Goal: Task Accomplishment & Management: Manage account settings

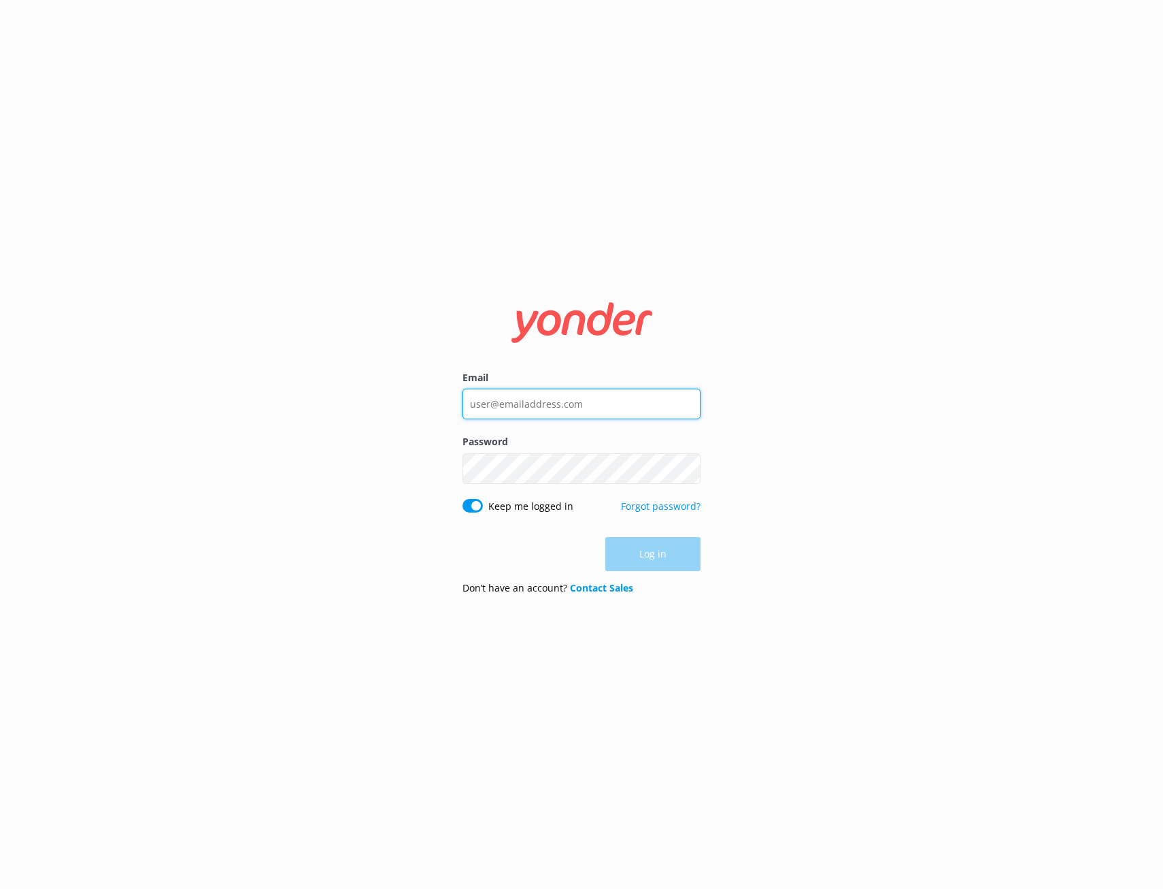
type input "[PERSON_NAME][EMAIL_ADDRESS][DOMAIN_NAME]"
click at [662, 554] on div "Log in" at bounding box center [582, 554] width 238 height 34
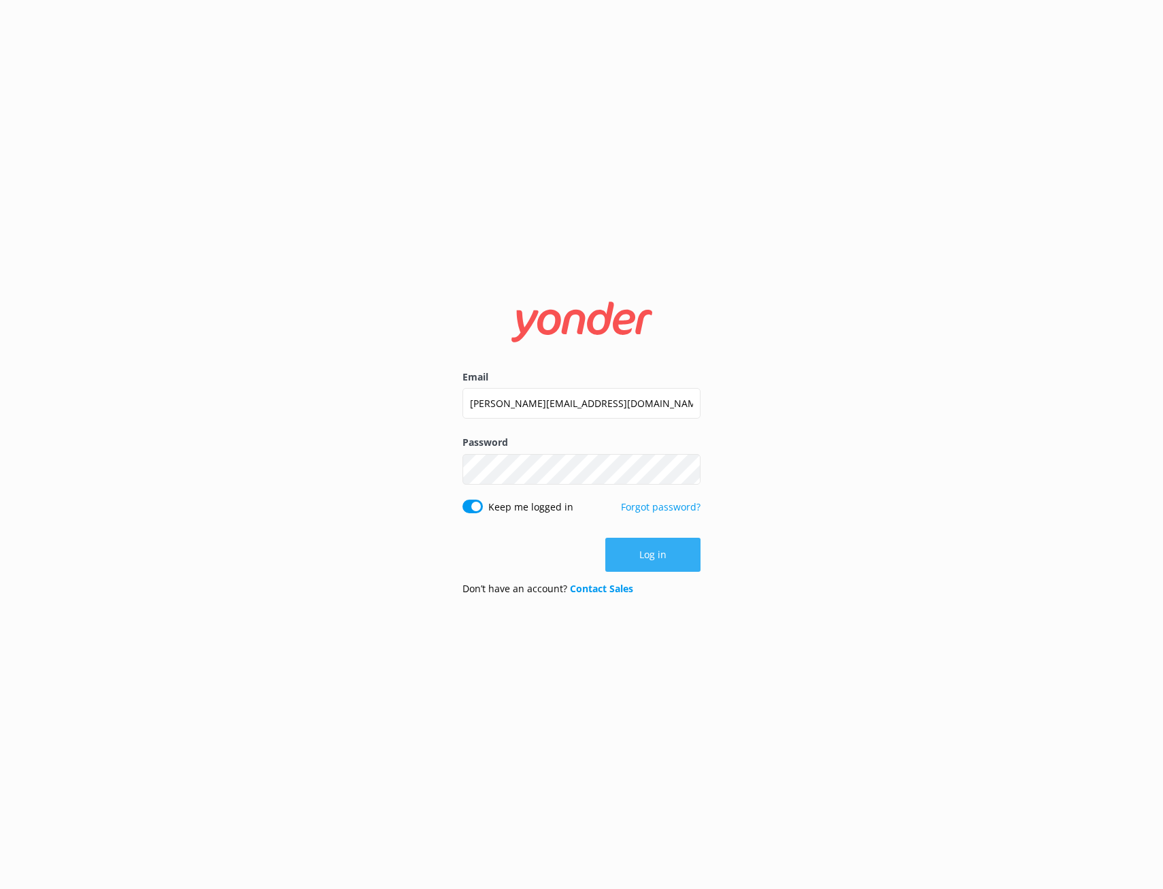
click at [662, 554] on button "Log in" at bounding box center [653, 555] width 95 height 34
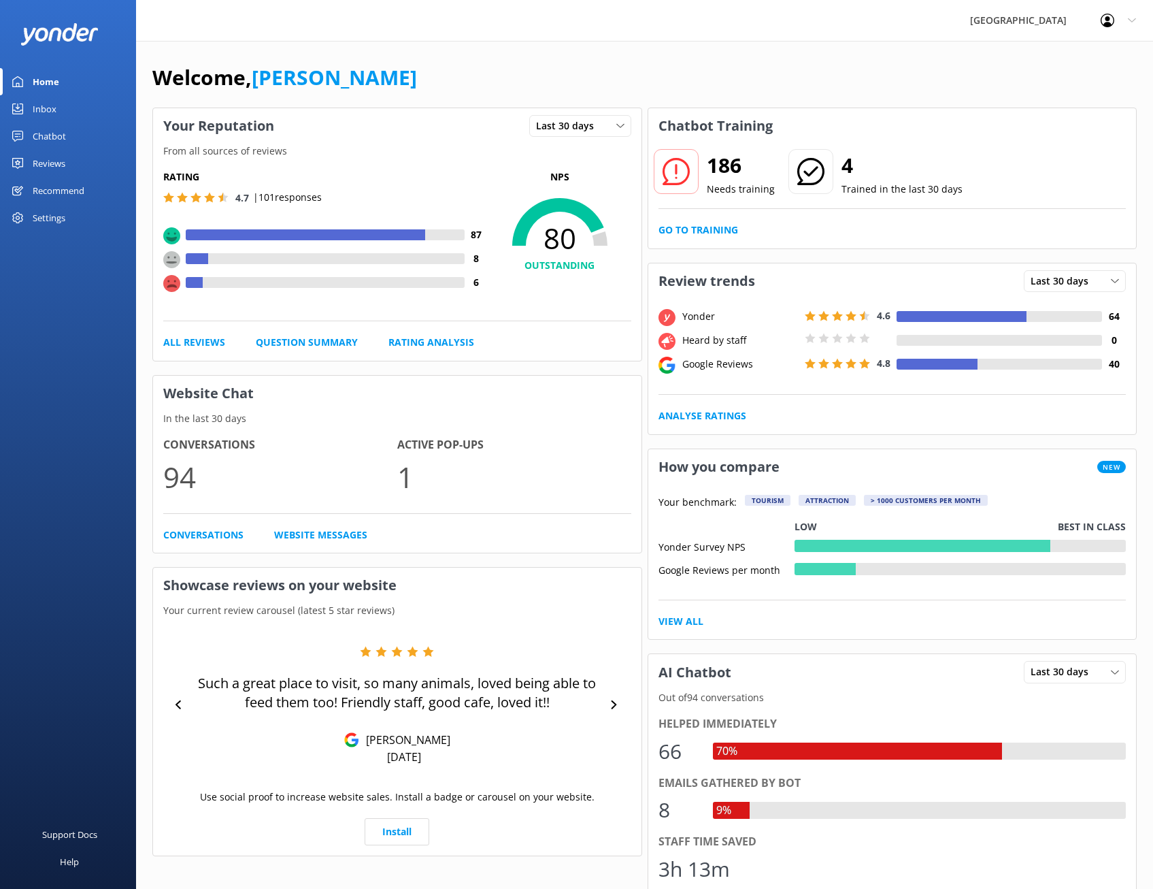
click at [80, 213] on div "Settings" at bounding box center [68, 217] width 136 height 27
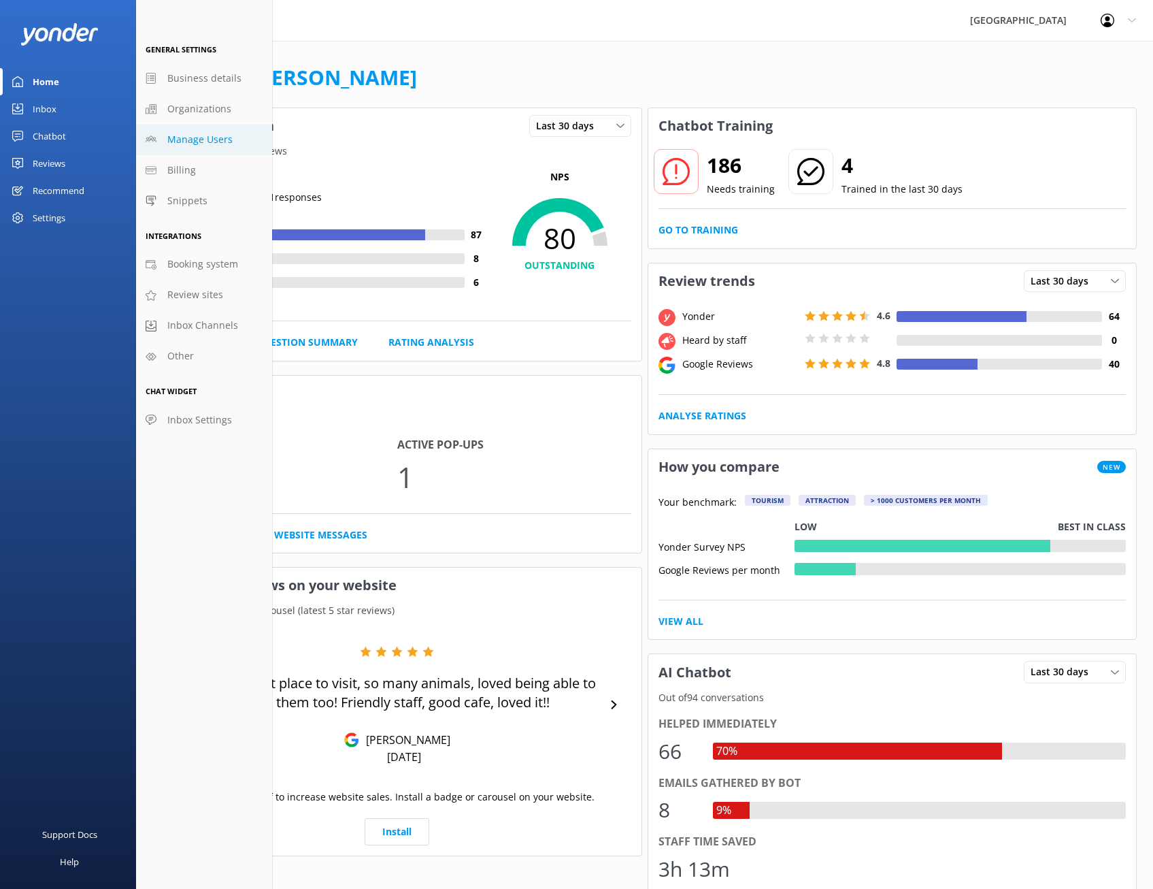
click at [198, 132] on span "Manage Users" at bounding box center [199, 139] width 65 height 15
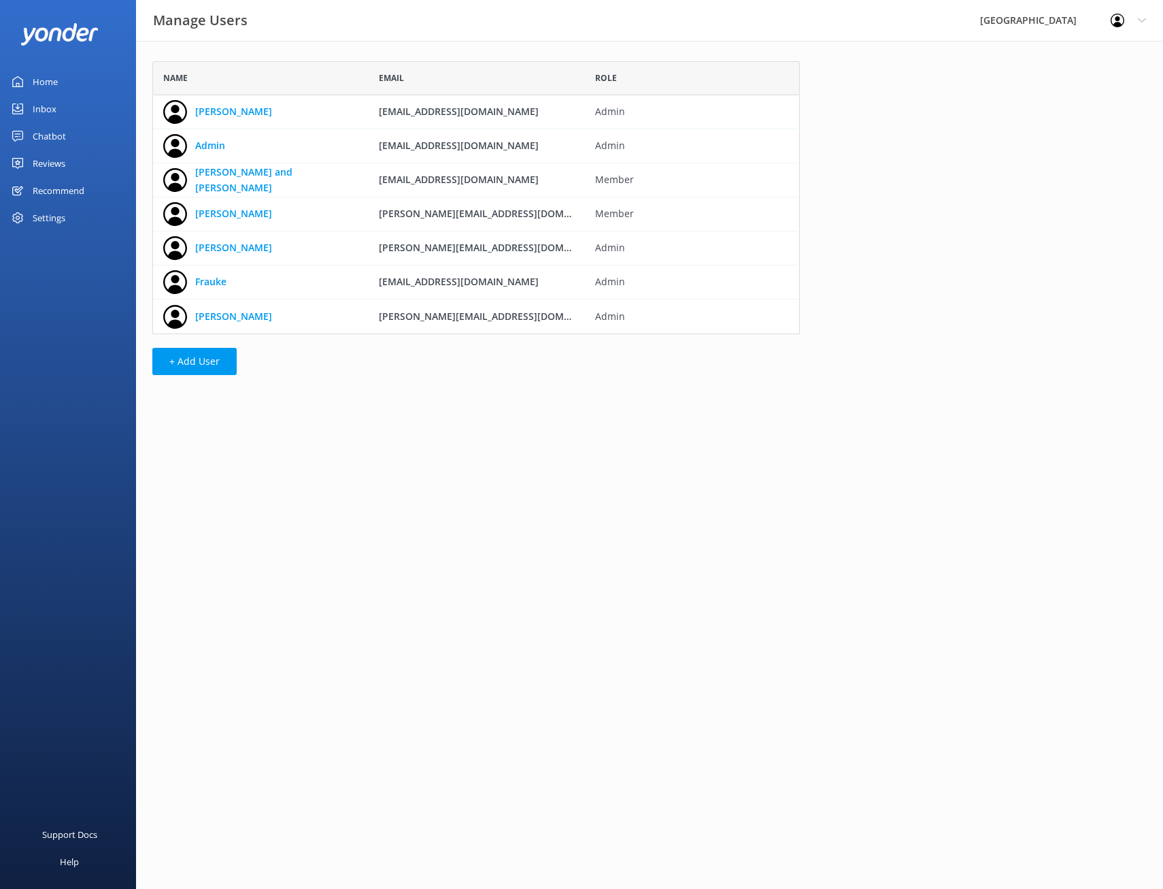
scroll to position [263, 638]
click at [201, 365] on button "+ Add User" at bounding box center [194, 361] width 84 height 27
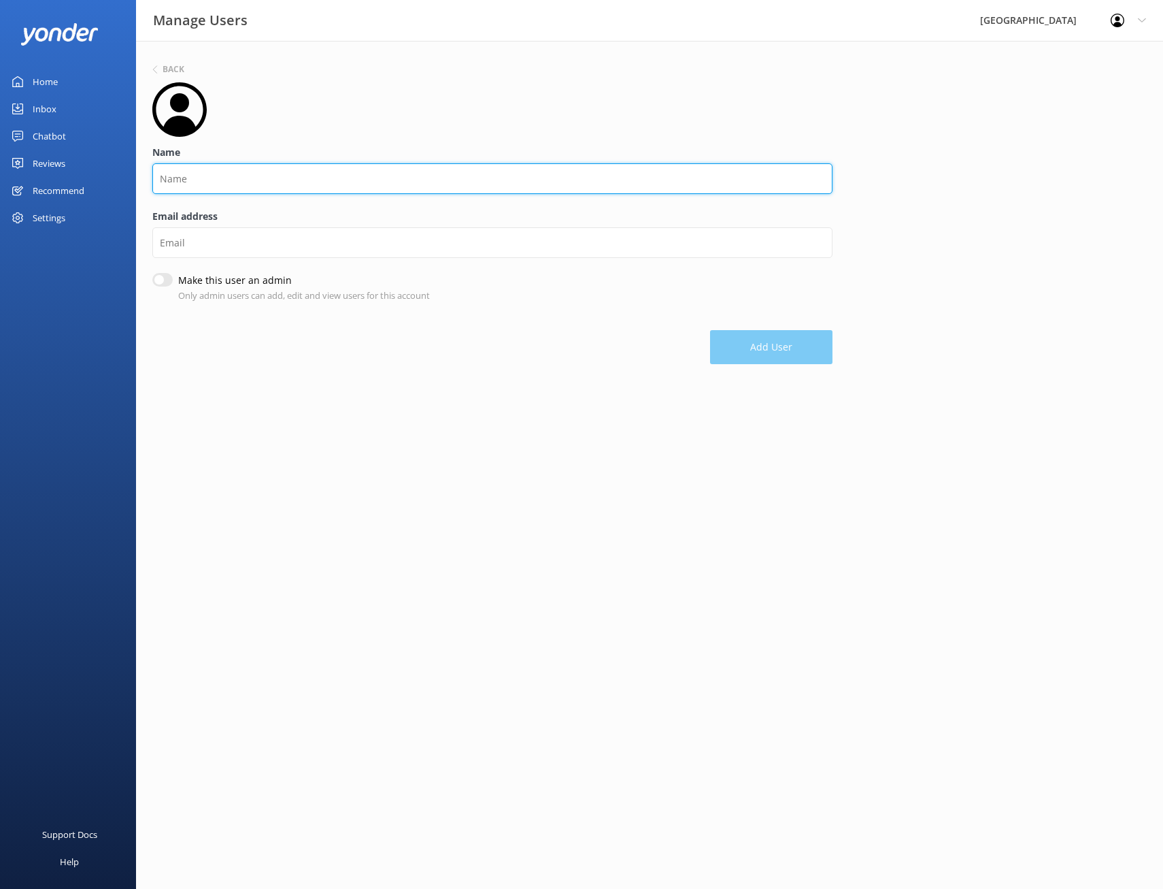
click at [236, 174] on input "Name" at bounding box center [492, 178] width 680 height 31
type input "[PERSON_NAME]"
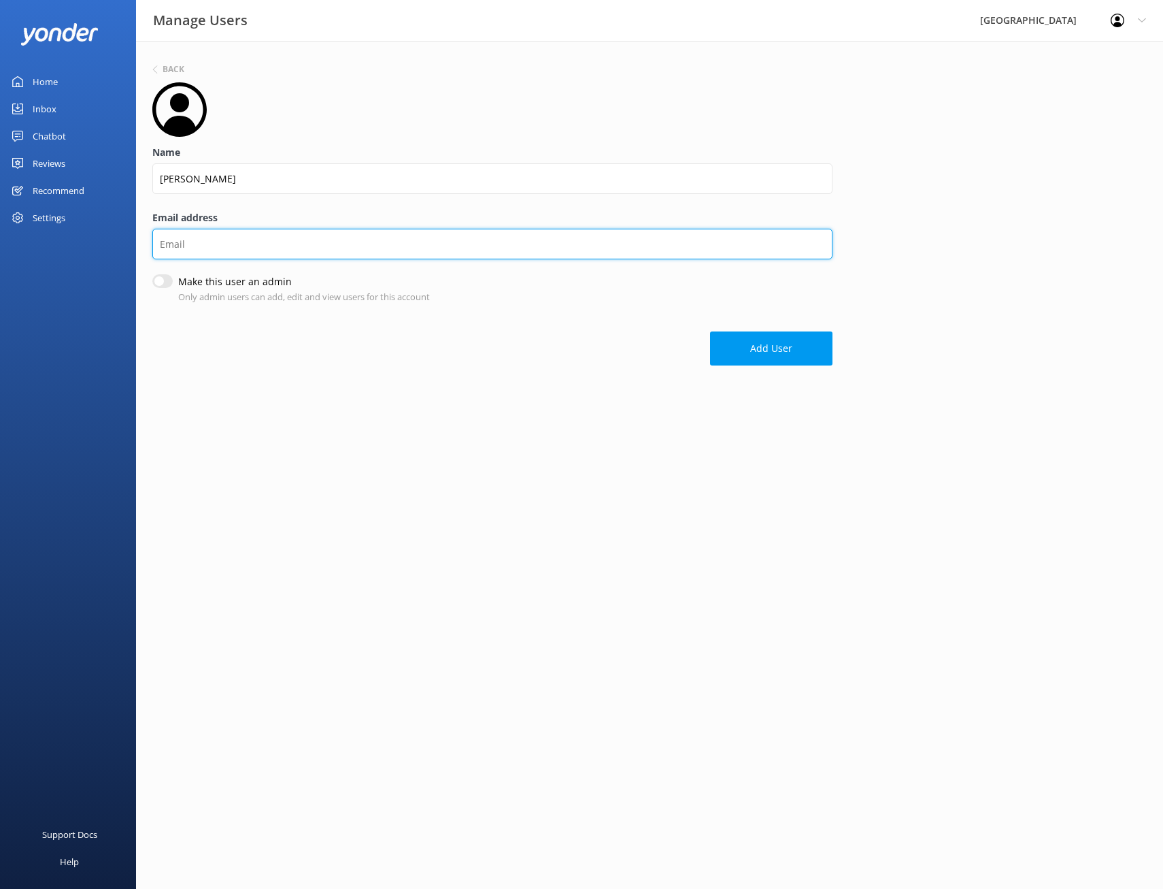
click at [252, 246] on input "Email address" at bounding box center [492, 244] width 680 height 31
type input "[EMAIL_ADDRESS][DOMAIN_NAME]"
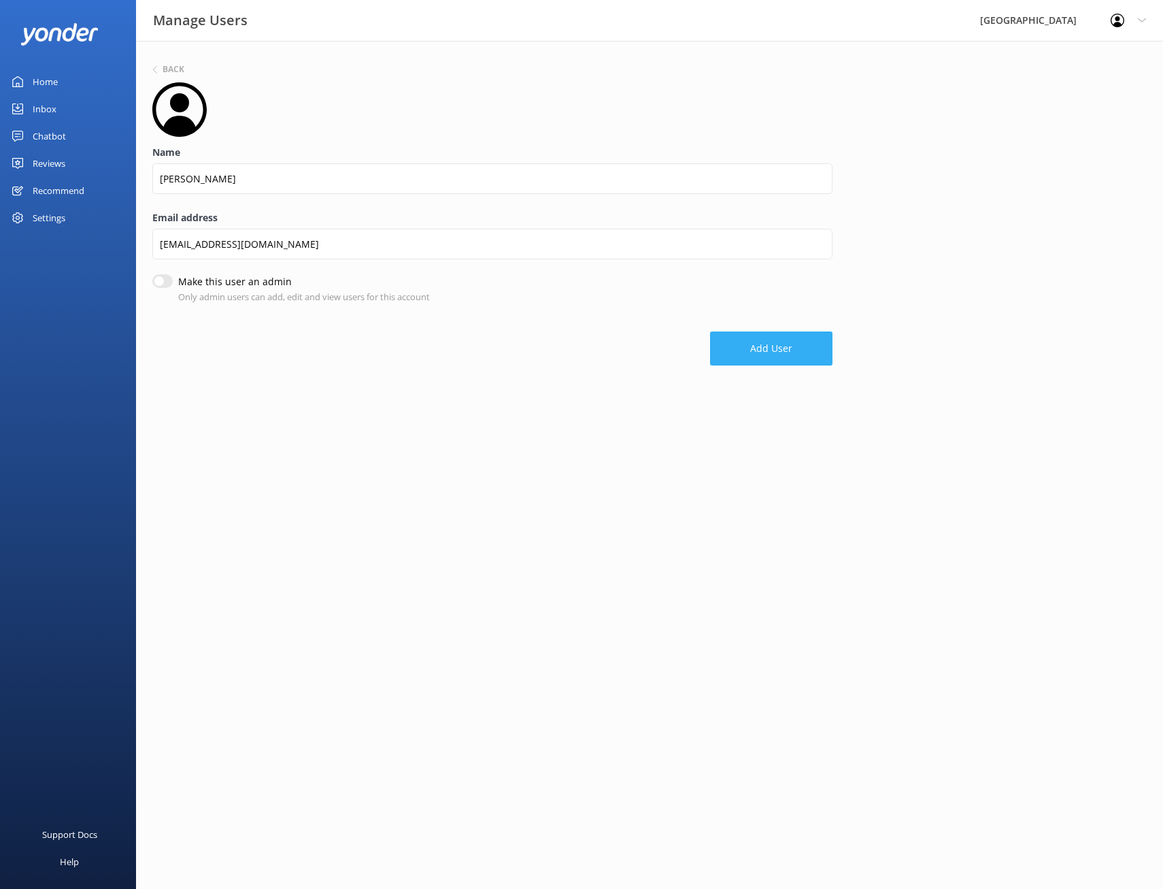
click at [746, 349] on button "Add User" at bounding box center [771, 348] width 122 height 34
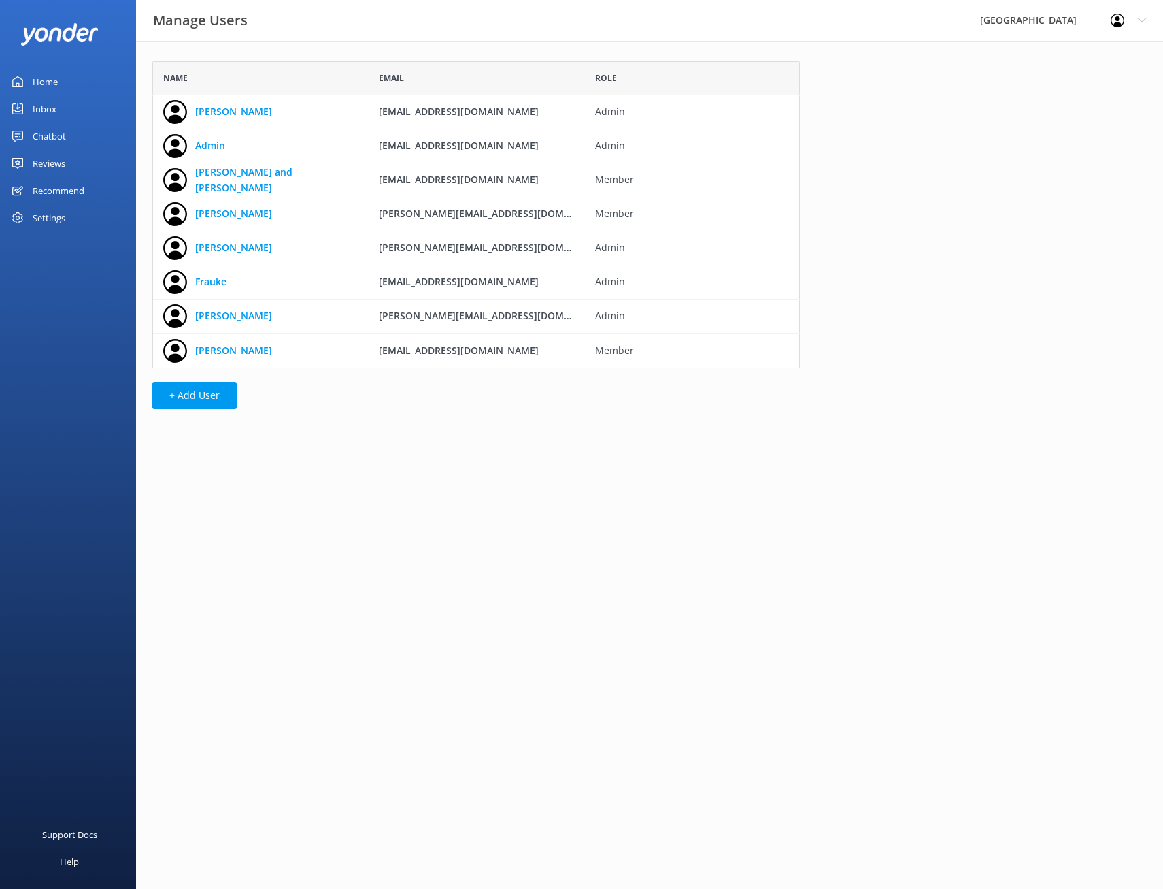
scroll to position [297, 638]
